Goal: Task Accomplishment & Management: Use online tool/utility

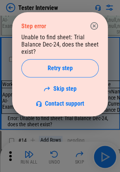
scroll to position [747, 0]
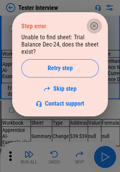
click at [94, 24] on icon "button" at bounding box center [94, 25] width 9 height 9
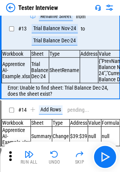
click at [11, 5] on img at bounding box center [10, 7] width 9 height 9
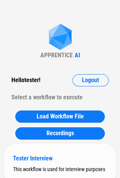
click at [61, 153] on div "Tester Interview This workflow is used for interview purposes" at bounding box center [60, 163] width 112 height 40
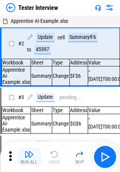
click at [31, 156] on img "button" at bounding box center [28, 153] width 9 height 9
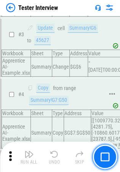
scroll to position [118, 0]
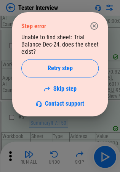
click at [95, 27] on icon "button" at bounding box center [94, 25] width 9 height 9
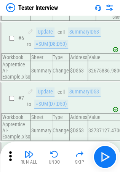
scroll to position [285, 0]
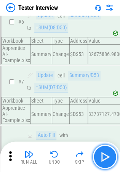
click at [106, 157] on img "button" at bounding box center [105, 157] width 12 height 12
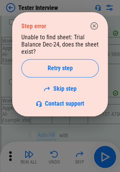
click at [97, 26] on icon "button" at bounding box center [94, 26] width 8 height 8
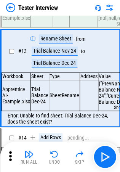
scroll to position [723, 0]
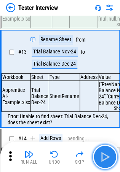
click at [101, 156] on img "button" at bounding box center [105, 157] width 12 height 12
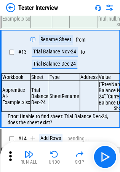
click at [10, 5] on img at bounding box center [10, 7] width 9 height 9
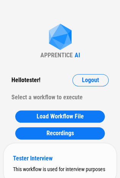
scroll to position [30, 0]
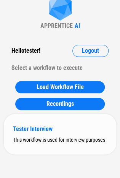
click at [59, 134] on div "Tester Interview This workflow is used for interview purposes" at bounding box center [60, 134] width 112 height 40
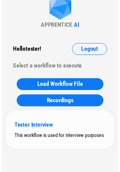
scroll to position [0, 0]
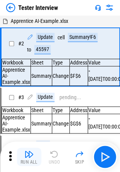
click at [28, 156] on img "button" at bounding box center [28, 153] width 9 height 9
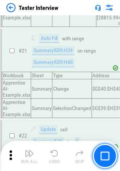
scroll to position [1287, 0]
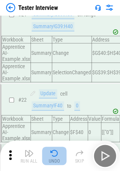
click at [50, 160] on div "Undo" at bounding box center [54, 161] width 11 height 5
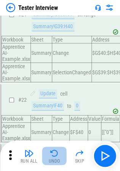
click at [50, 160] on div "Undo" at bounding box center [54, 161] width 11 height 5
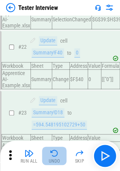
click at [50, 160] on div "Run All Undo Skip" at bounding box center [61, 156] width 112 height 24
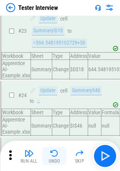
click at [50, 160] on div "Undo" at bounding box center [54, 161] width 11 height 5
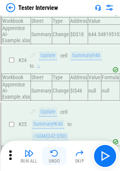
click at [50, 160] on div "Undo" at bounding box center [54, 161] width 11 height 5
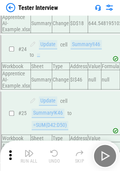
click at [50, 160] on div "Undo" at bounding box center [54, 161] width 11 height 5
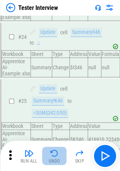
click at [50, 160] on div "Undo" at bounding box center [54, 161] width 11 height 5
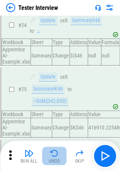
click at [50, 160] on div "Undo" at bounding box center [54, 161] width 11 height 5
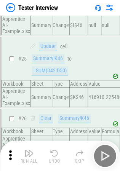
click at [50, 160] on div "Undo" at bounding box center [54, 161] width 11 height 5
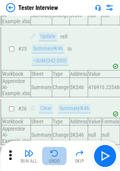
click at [50, 160] on div "Undo" at bounding box center [54, 161] width 11 height 5
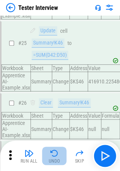
click at [50, 160] on div "Run All Undo Skip" at bounding box center [61, 156] width 112 height 24
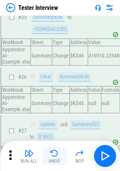
click at [50, 160] on div "Undo" at bounding box center [54, 161] width 11 height 5
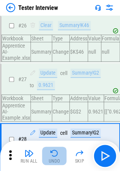
click at [50, 160] on div "Undo" at bounding box center [54, 161] width 11 height 5
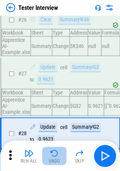
click at [50, 160] on div "Undo" at bounding box center [54, 161] width 11 height 5
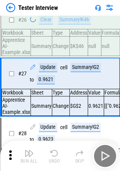
click at [50, 160] on div "Undo" at bounding box center [54, 161] width 11 height 5
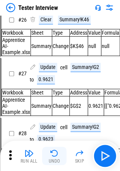
click at [50, 160] on div "Run All Undo Skip" at bounding box center [61, 156] width 112 height 24
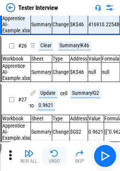
click at [50, 160] on div "Undo" at bounding box center [54, 161] width 11 height 5
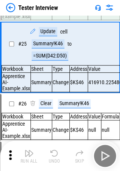
click at [50, 160] on div "Run All Undo Skip" at bounding box center [61, 156] width 112 height 24
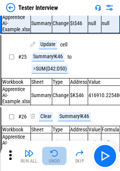
click at [50, 160] on div "Undo" at bounding box center [54, 161] width 11 height 5
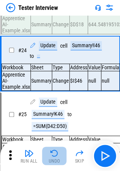
click at [50, 160] on div "Undo" at bounding box center [54, 161] width 11 height 5
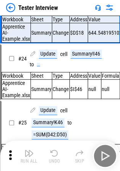
click at [50, 160] on div "Undo" at bounding box center [54, 161] width 11 height 5
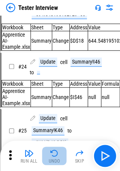
click at [50, 160] on div "Undo" at bounding box center [54, 161] width 11 height 5
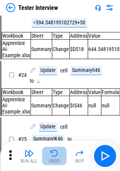
click at [50, 160] on div "Run All Undo Skip" at bounding box center [61, 156] width 112 height 24
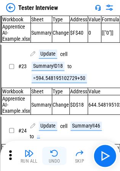
click at [50, 160] on div "Undo" at bounding box center [54, 161] width 11 height 5
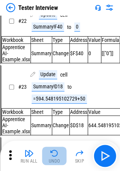
click at [50, 160] on div "Undo" at bounding box center [54, 161] width 11 height 5
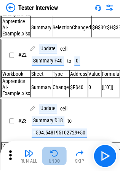
click at [50, 160] on div "Undo" at bounding box center [54, 161] width 11 height 5
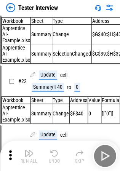
click at [50, 160] on div "Run All Undo Skip" at bounding box center [61, 156] width 112 height 24
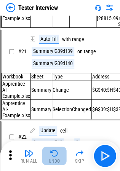
click at [50, 160] on div "Undo" at bounding box center [54, 161] width 11 height 5
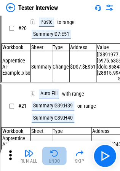
click at [50, 160] on div "Undo" at bounding box center [54, 161] width 11 height 5
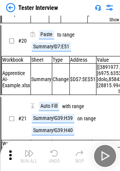
click at [50, 160] on div "Run All Undo Skip" at bounding box center [61, 156] width 112 height 24
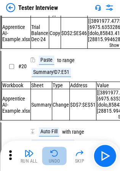
click at [50, 160] on div "Undo" at bounding box center [54, 161] width 11 height 5
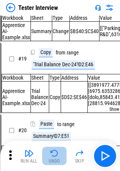
click at [50, 160] on div "Run All Undo Skip" at bounding box center [61, 156] width 112 height 24
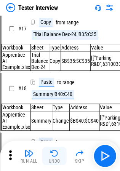
click at [50, 160] on div "Undo" at bounding box center [54, 161] width 11 height 5
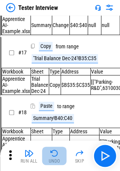
click at [50, 160] on div "Undo" at bounding box center [54, 161] width 11 height 5
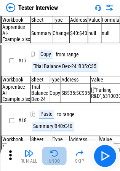
click at [50, 160] on div "Run All Undo Skip" at bounding box center [61, 156] width 112 height 24
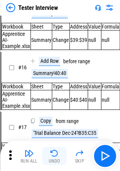
click at [50, 160] on div "Undo" at bounding box center [54, 161] width 11 height 5
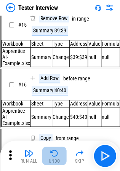
click at [50, 160] on div "Undo" at bounding box center [54, 161] width 11 height 5
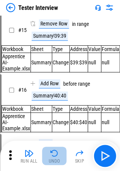
click at [50, 160] on div "Undo" at bounding box center [54, 161] width 11 height 5
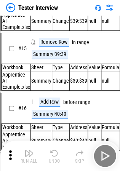
click at [50, 160] on div "Undo" at bounding box center [54, 161] width 11 height 5
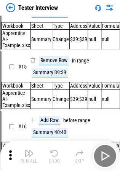
click at [50, 160] on div "Run All Undo Skip" at bounding box center [61, 156] width 112 height 24
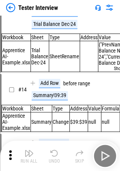
click at [50, 160] on div "Undo" at bounding box center [54, 161] width 11 height 5
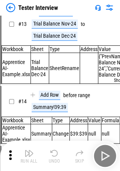
click at [50, 160] on div "Run All Undo Skip" at bounding box center [61, 156] width 112 height 24
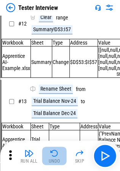
click at [50, 160] on div "Undo" at bounding box center [54, 161] width 11 height 5
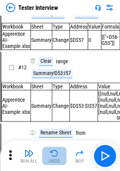
click at [50, 160] on div "Run All Undo Skip" at bounding box center [61, 156] width 112 height 24
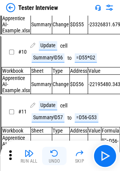
click at [50, 160] on div "Undo" at bounding box center [54, 161] width 11 height 5
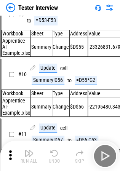
click at [50, 160] on div "Run All Undo Skip" at bounding box center [61, 156] width 112 height 24
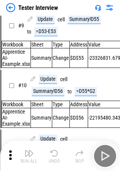
click at [50, 160] on div "Undo" at bounding box center [54, 161] width 11 height 5
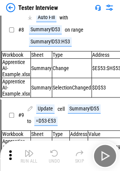
click at [50, 160] on div "Undo" at bounding box center [54, 161] width 11 height 5
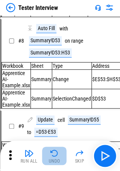
click at [50, 160] on div "Undo" at bounding box center [54, 161] width 11 height 5
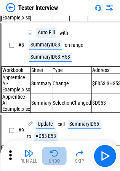
click at [50, 160] on div "Run All Undo Skip" at bounding box center [61, 156] width 112 height 24
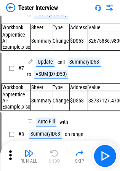
click at [50, 160] on div "Run All Undo Skip" at bounding box center [61, 156] width 112 height 24
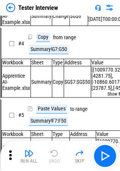
click at [50, 160] on div "Run All Undo Skip" at bounding box center [61, 156] width 112 height 24
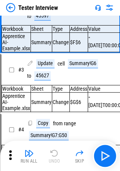
click at [50, 160] on div "Run All Undo Skip" at bounding box center [61, 156] width 112 height 24
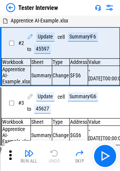
scroll to position [0, 0]
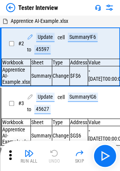
click at [50, 160] on div "Run All Undo Skip" at bounding box center [61, 156] width 112 height 24
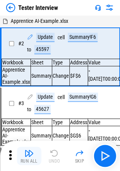
click at [34, 156] on button "Run All" at bounding box center [29, 156] width 24 height 18
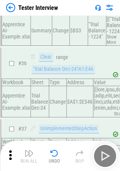
scroll to position [2229, 0]
